Goal: Task Accomplishment & Management: Use online tool/utility

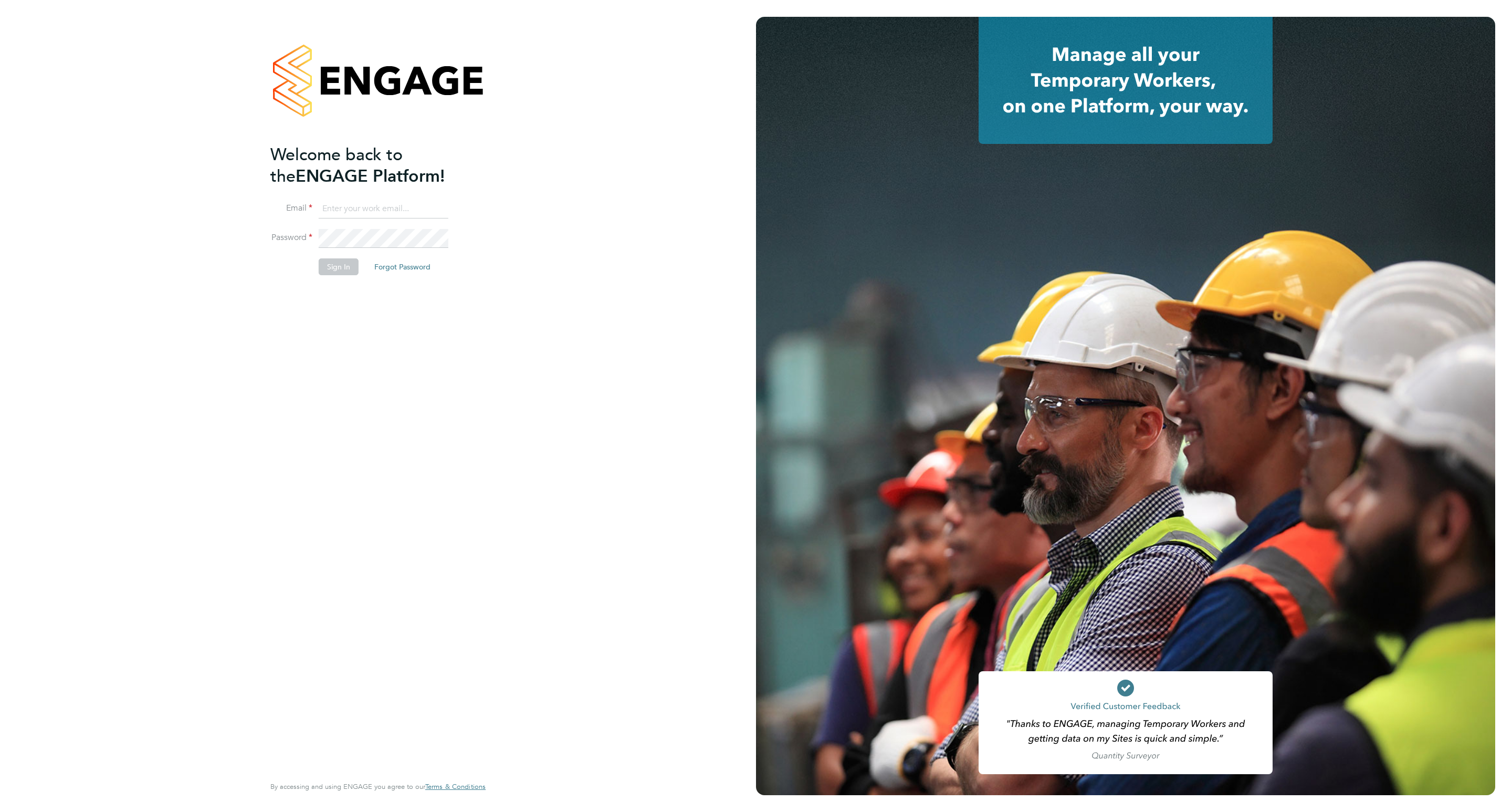
type input "[EMAIL_ADDRESS][DOMAIN_NAME]"
click at [333, 264] on button "Sign In" at bounding box center [339, 267] width 40 height 17
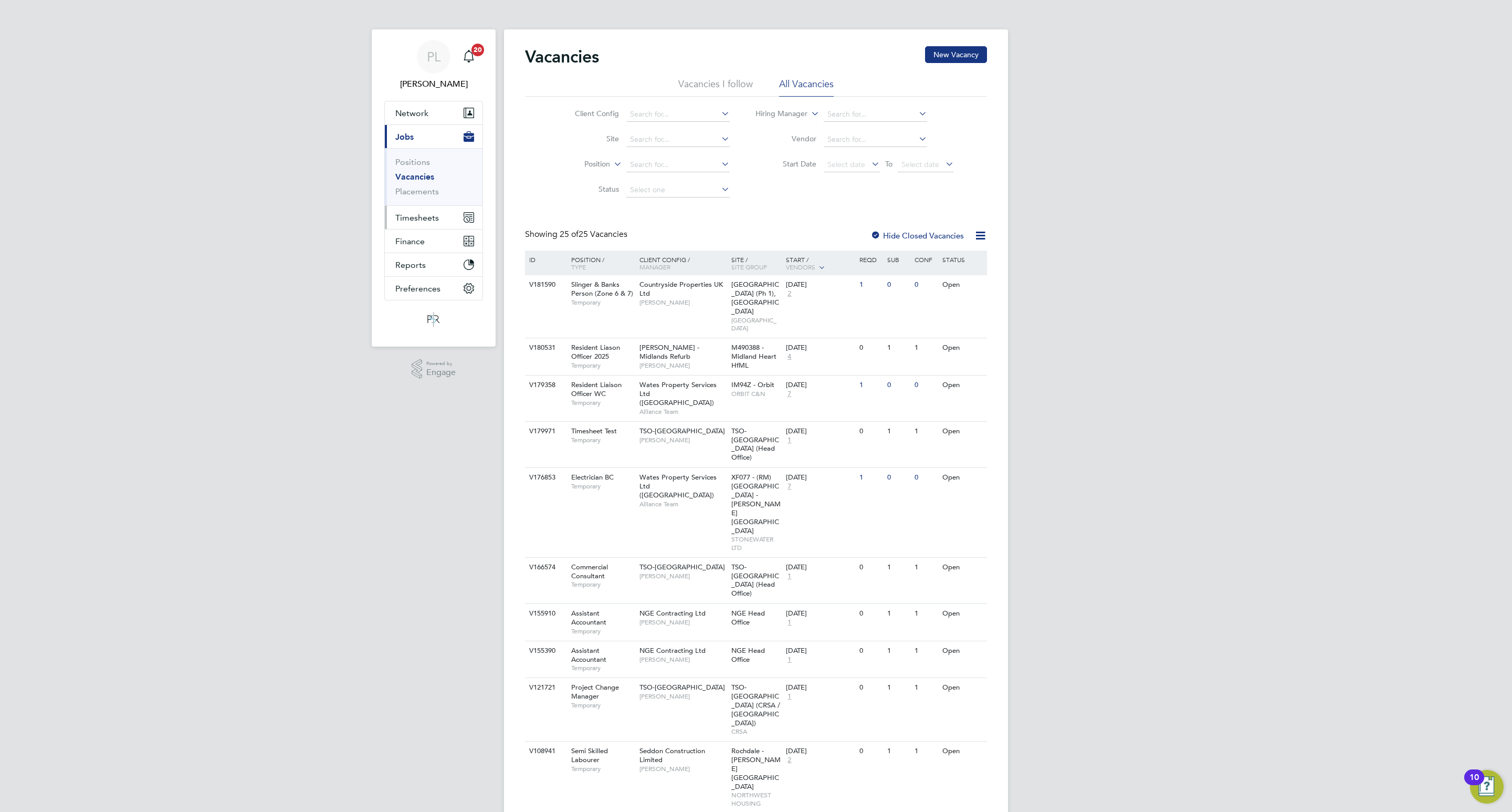
click at [424, 219] on span "Timesheets" at bounding box center [417, 217] width 43 height 10
click at [430, 187] on link "Timesheets" at bounding box center [417, 186] width 43 height 10
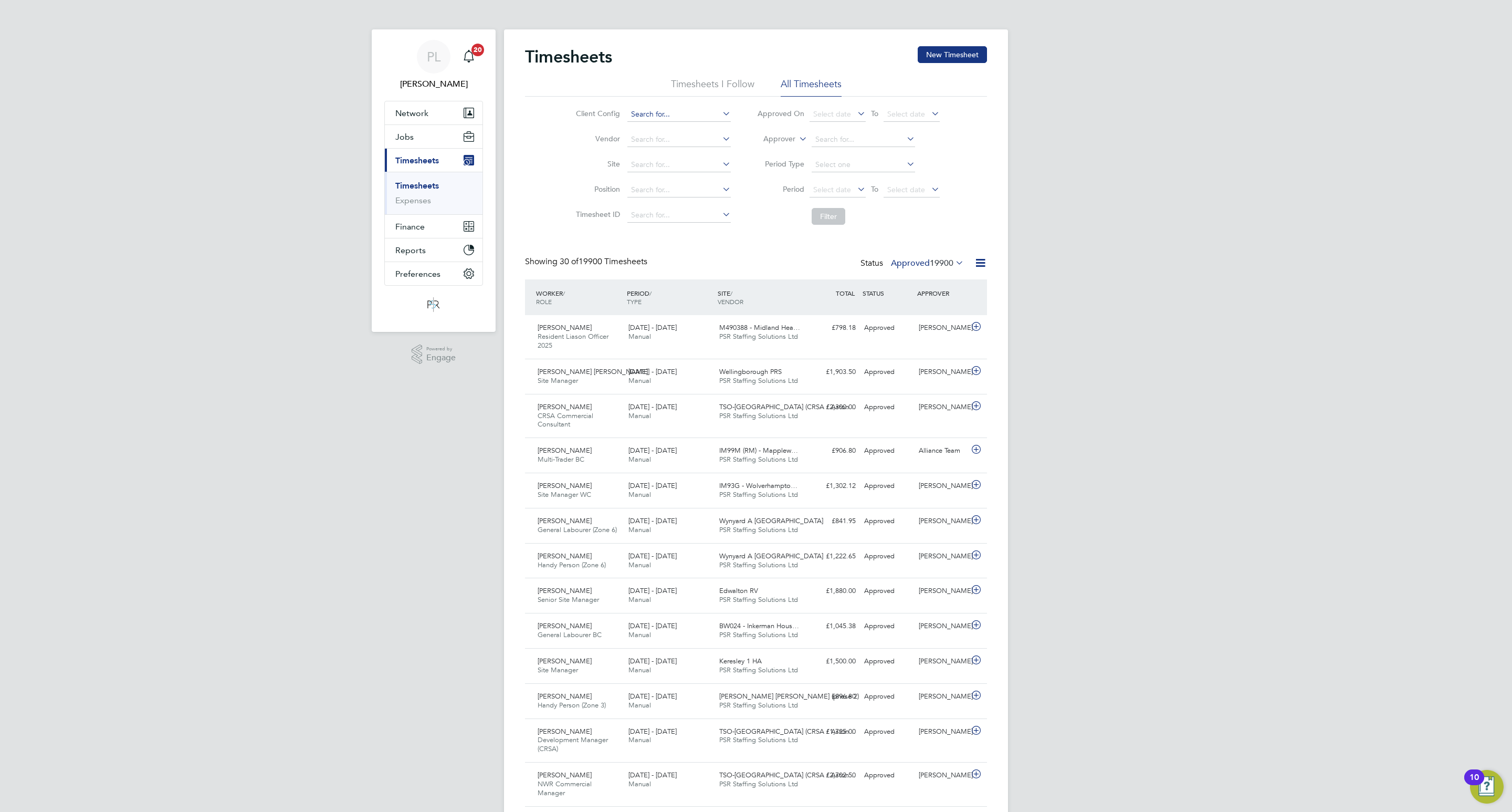
click at [643, 113] on input at bounding box center [679, 114] width 103 height 15
type input "TSO-UK"
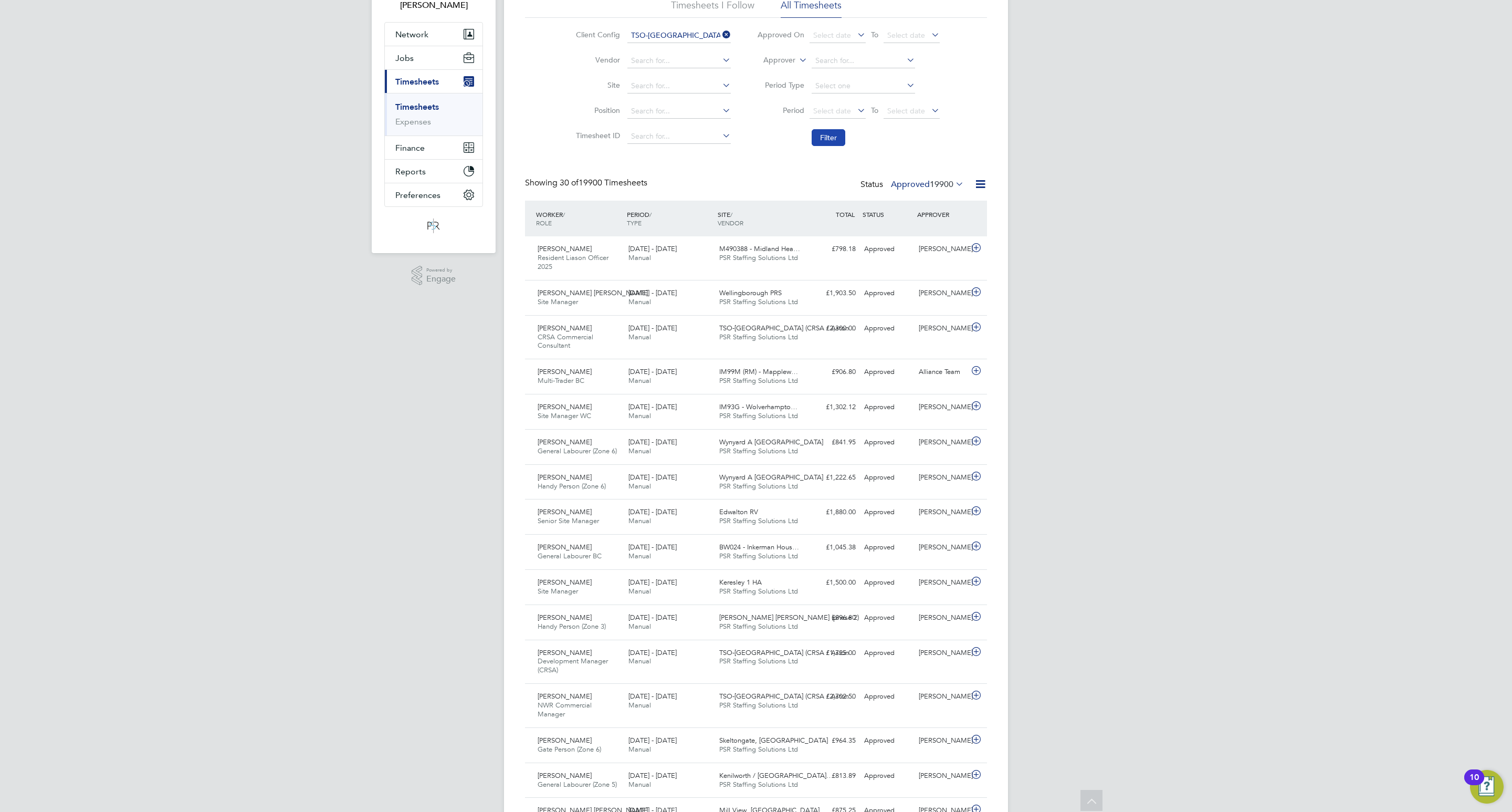
click at [832, 140] on button "Filter" at bounding box center [828, 137] width 33 height 17
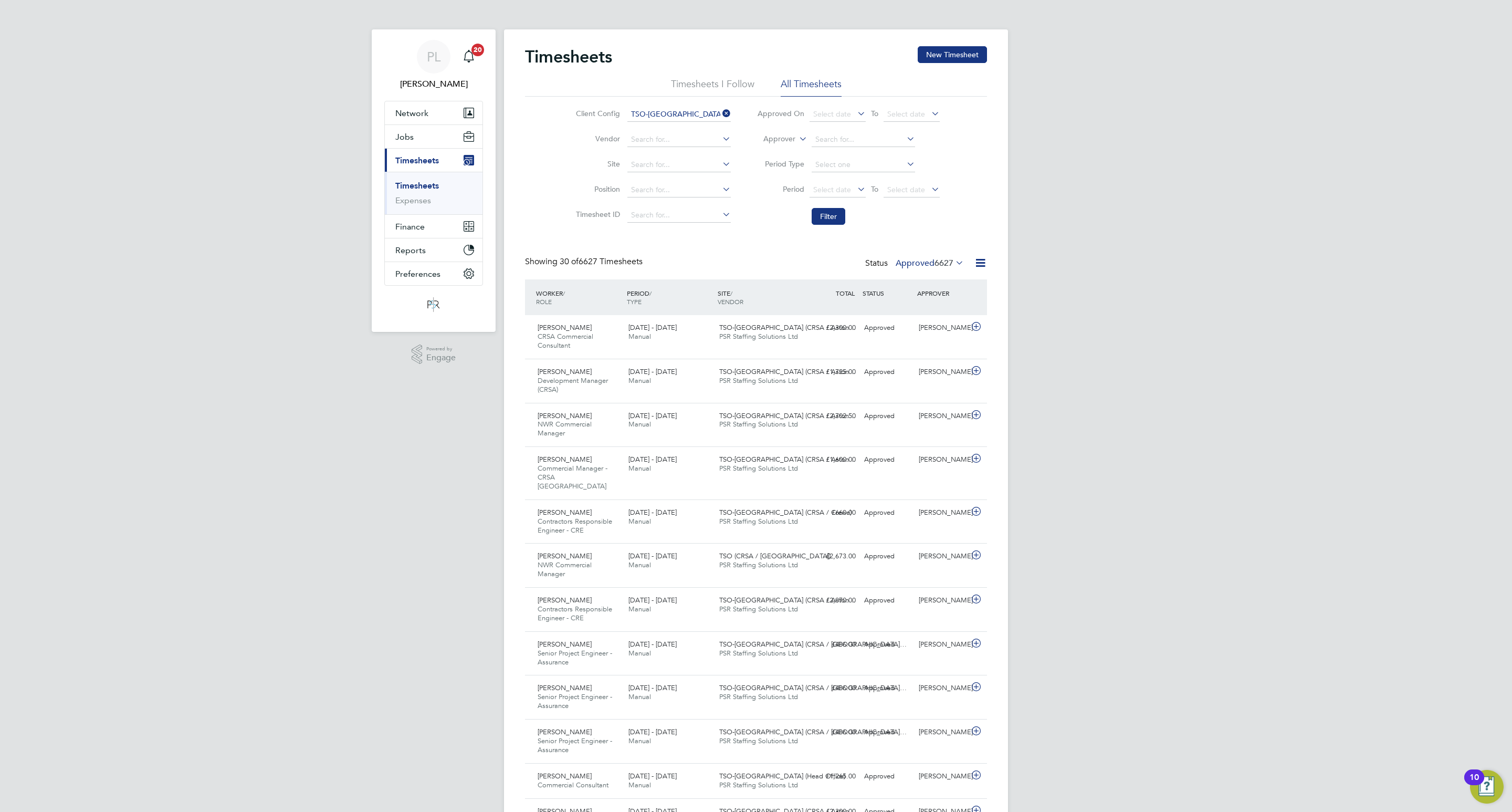
click at [950, 260] on span "6627" at bounding box center [944, 263] width 19 height 11
click at [770, 230] on li "Filter" at bounding box center [848, 216] width 209 height 28
